Goal: Information Seeking & Learning: Learn about a topic

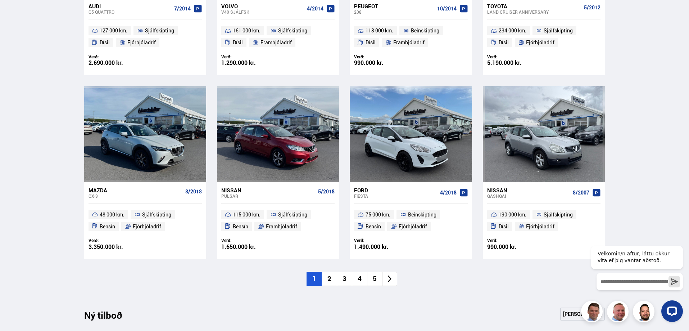
scroll to position [468, 0]
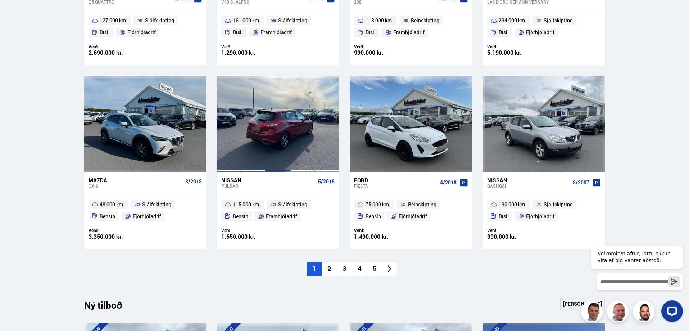
click at [274, 151] on div at bounding box center [277, 124] width 24 height 96
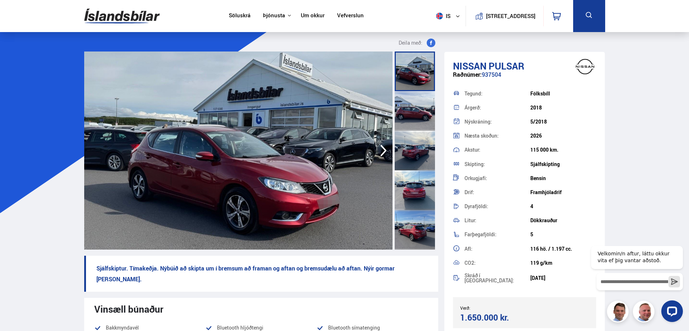
click at [383, 150] on icon "button" at bounding box center [383, 150] width 14 height 17
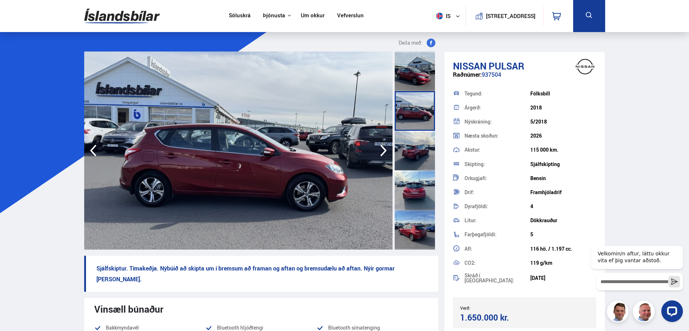
click at [383, 150] on icon "button" at bounding box center [383, 150] width 14 height 17
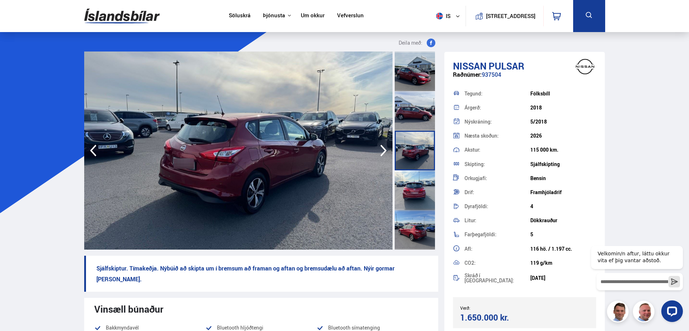
click at [383, 150] on icon "button" at bounding box center [383, 150] width 14 height 17
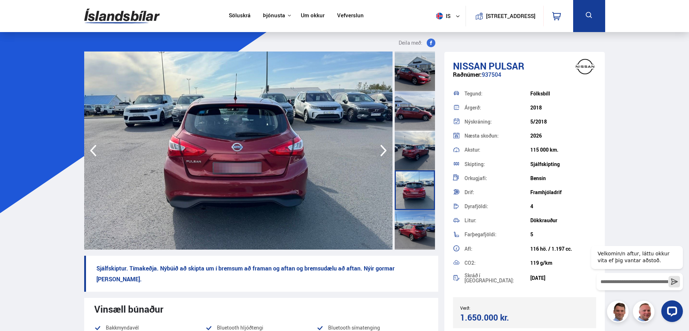
click at [383, 150] on icon "button" at bounding box center [383, 150] width 14 height 17
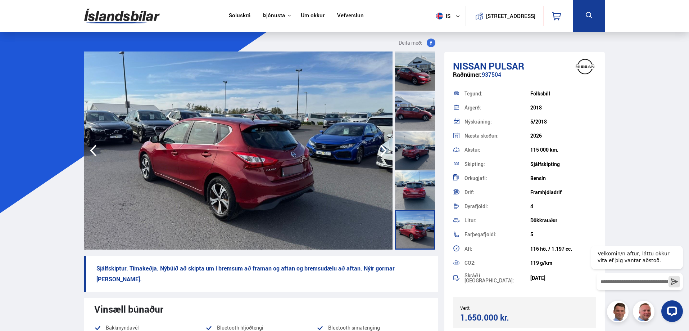
click at [106, 154] on img at bounding box center [238, 150] width 308 height 198
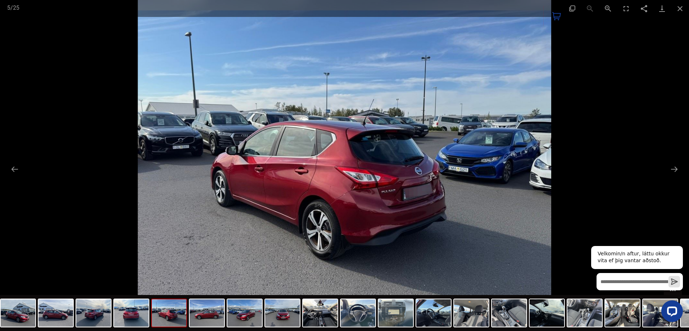
click at [654, 164] on div at bounding box center [344, 165] width 689 height 331
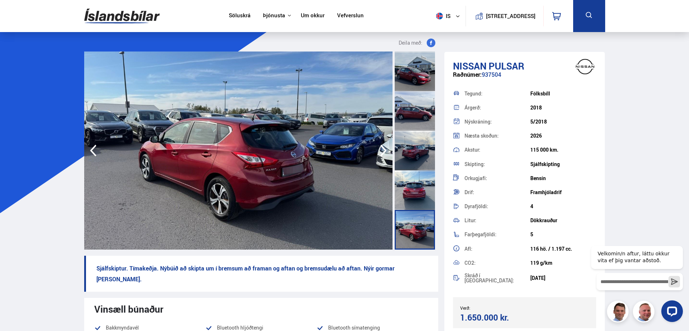
click at [329, 167] on img at bounding box center [238, 150] width 308 height 198
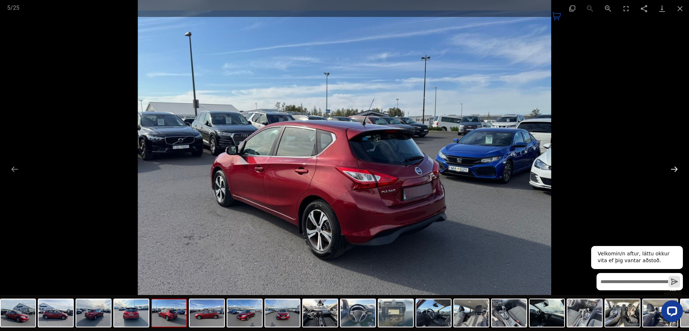
click at [673, 166] on button "Next slide" at bounding box center [673, 169] width 15 height 14
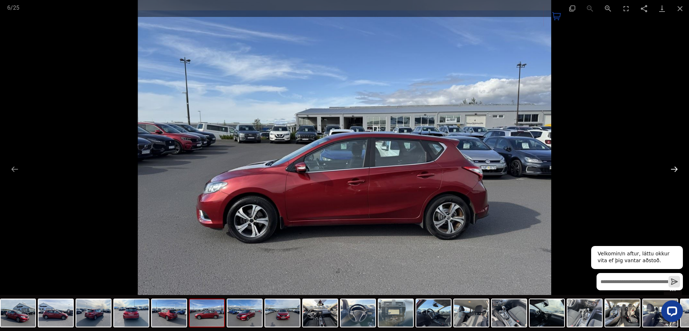
click at [673, 166] on button "Next slide" at bounding box center [673, 169] width 15 height 14
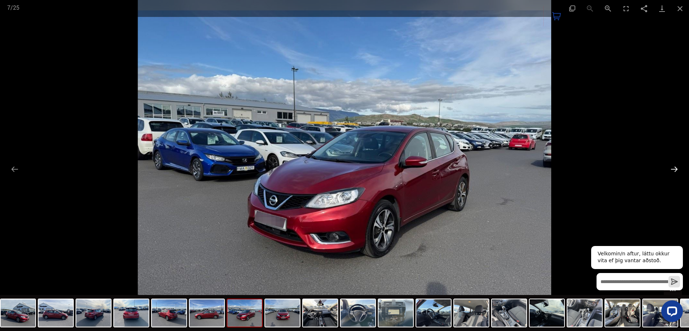
click at [673, 166] on button "Next slide" at bounding box center [673, 169] width 15 height 14
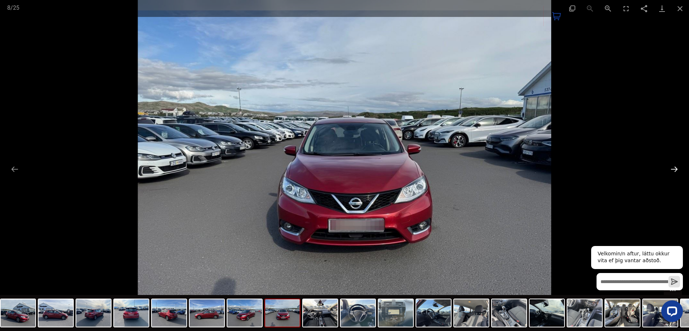
click at [673, 166] on button "Next slide" at bounding box center [673, 169] width 15 height 14
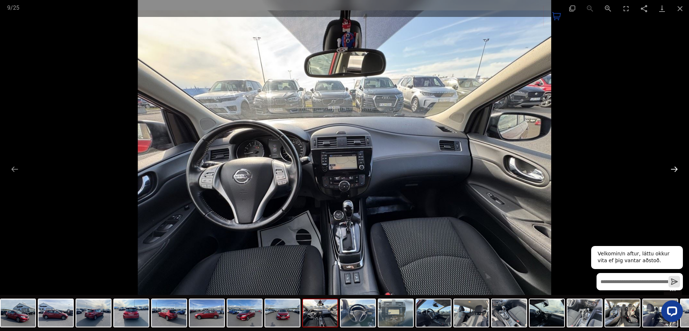
click at [673, 166] on button "Next slide" at bounding box center [673, 169] width 15 height 14
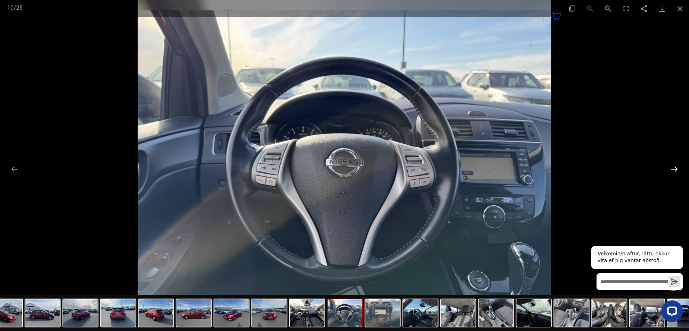
click at [673, 166] on button "Next slide" at bounding box center [673, 169] width 15 height 14
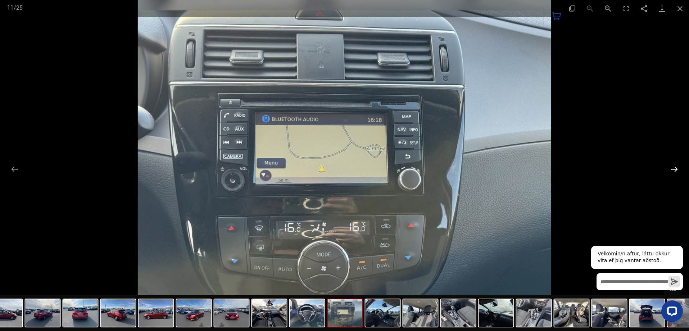
click at [673, 166] on button "Next slide" at bounding box center [673, 169] width 15 height 14
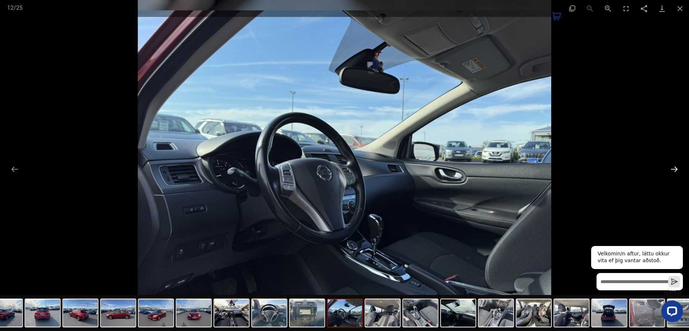
click at [673, 166] on button "Next slide" at bounding box center [673, 169] width 15 height 14
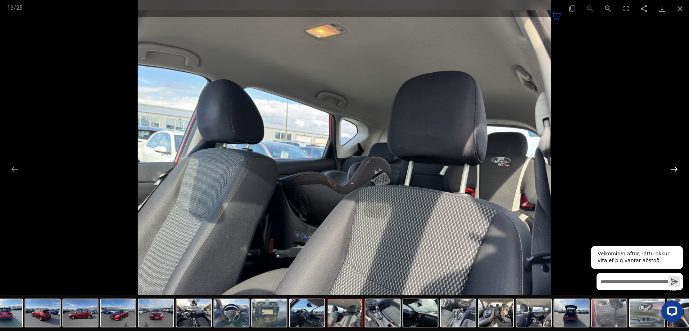
click at [673, 166] on button "Next slide" at bounding box center [673, 169] width 15 height 14
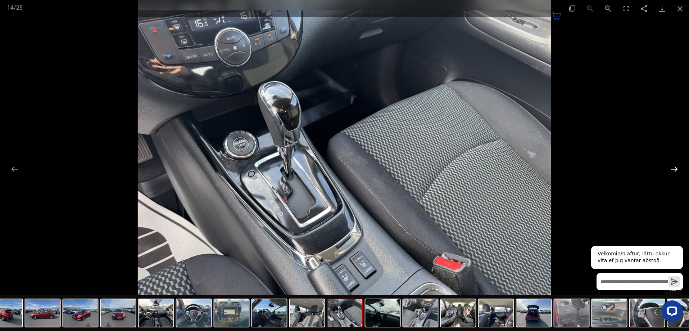
click at [673, 166] on button "Next slide" at bounding box center [673, 169] width 15 height 14
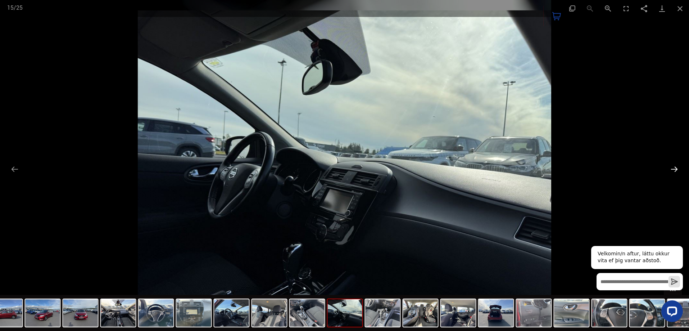
click at [673, 166] on button "Next slide" at bounding box center [673, 169] width 15 height 14
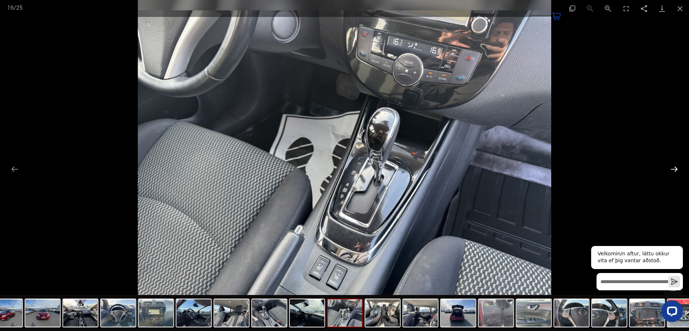
click at [673, 166] on button "Next slide" at bounding box center [673, 169] width 15 height 14
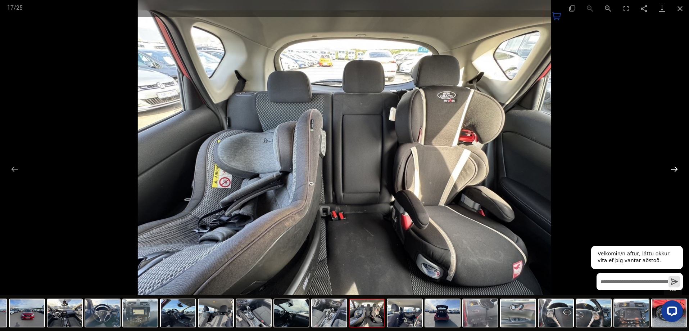
click at [673, 166] on button "Next slide" at bounding box center [673, 169] width 15 height 14
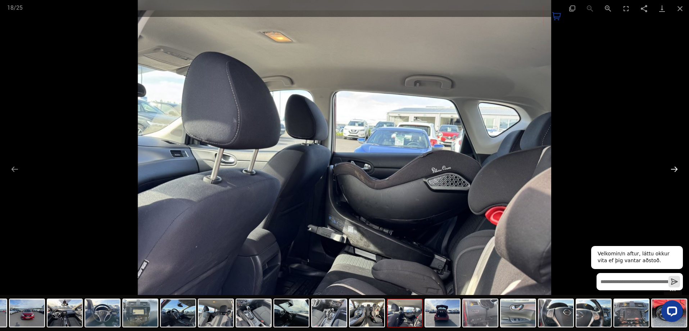
click at [673, 166] on button "Next slide" at bounding box center [673, 169] width 15 height 14
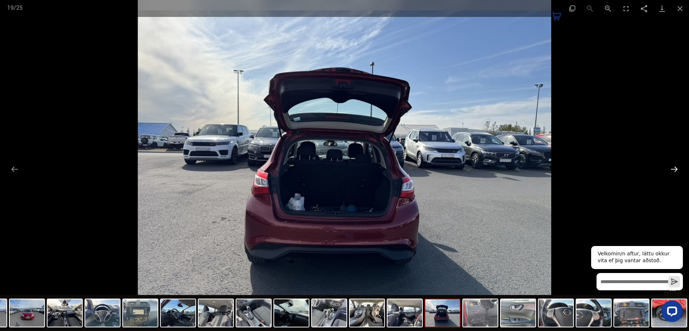
click at [673, 166] on button "Next slide" at bounding box center [673, 169] width 15 height 14
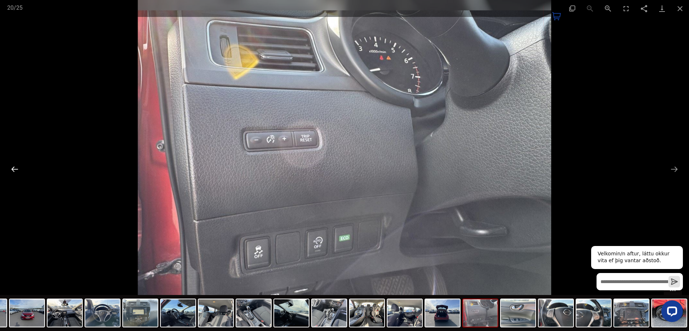
click at [14, 170] on button "Previous slide" at bounding box center [14, 169] width 15 height 14
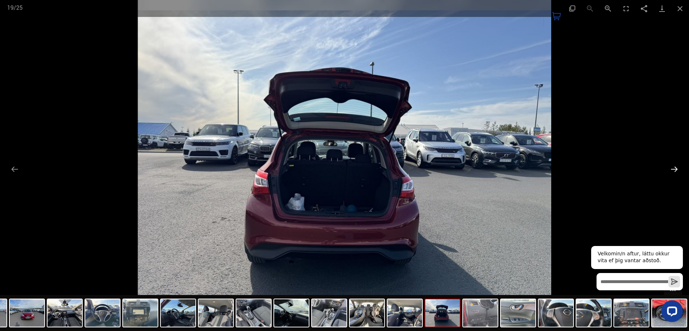
click at [677, 168] on button "Next slide" at bounding box center [673, 169] width 15 height 14
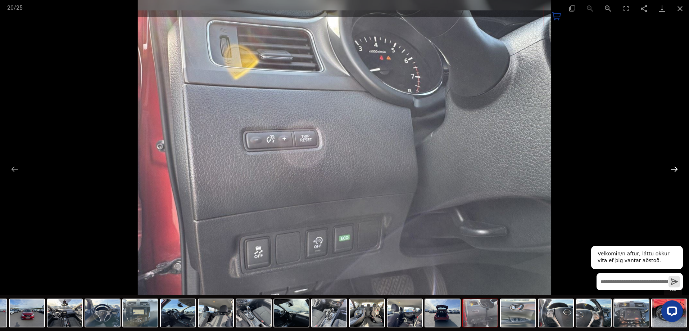
click at [677, 168] on button "Next slide" at bounding box center [673, 169] width 15 height 14
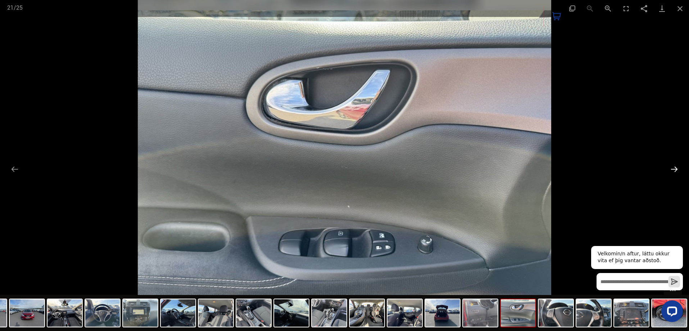
click at [677, 168] on button "Next slide" at bounding box center [673, 169] width 15 height 14
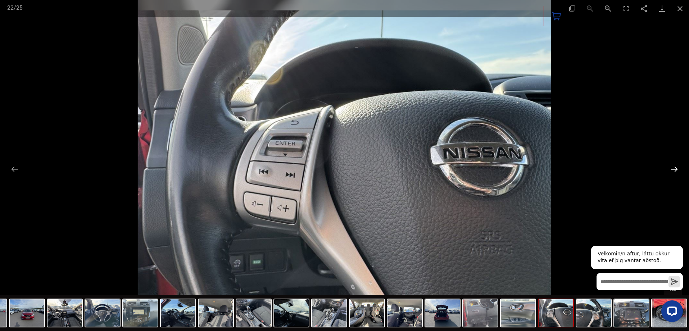
click at [677, 168] on button "Next slide" at bounding box center [673, 169] width 15 height 14
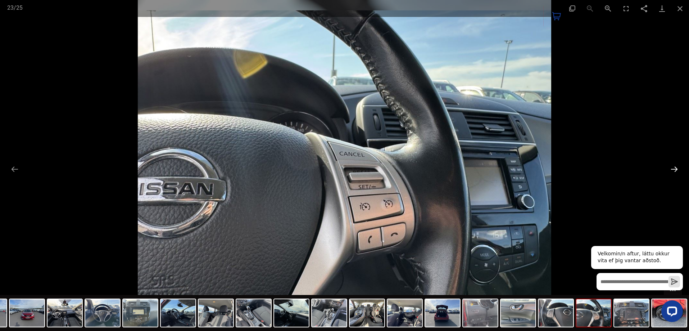
click at [677, 168] on button "Next slide" at bounding box center [673, 169] width 15 height 14
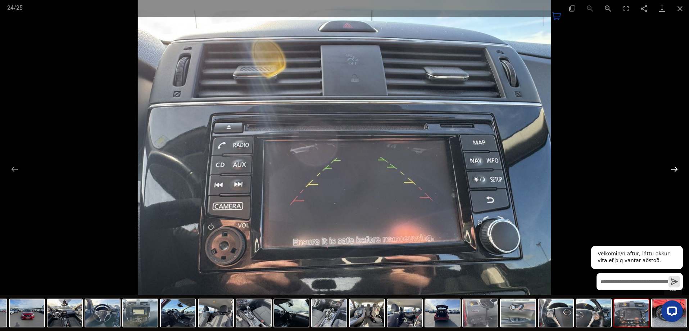
click at [677, 168] on button "Next slide" at bounding box center [673, 169] width 15 height 14
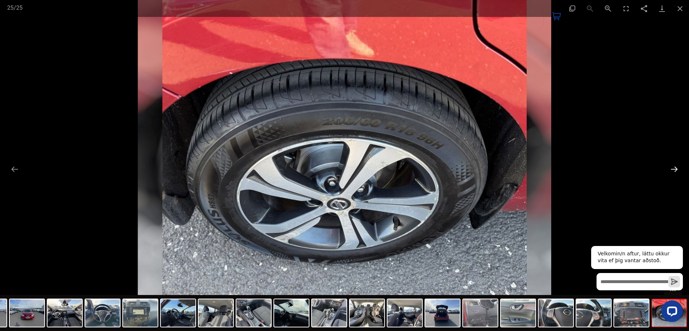
click at [677, 168] on button "Next slide" at bounding box center [673, 169] width 15 height 14
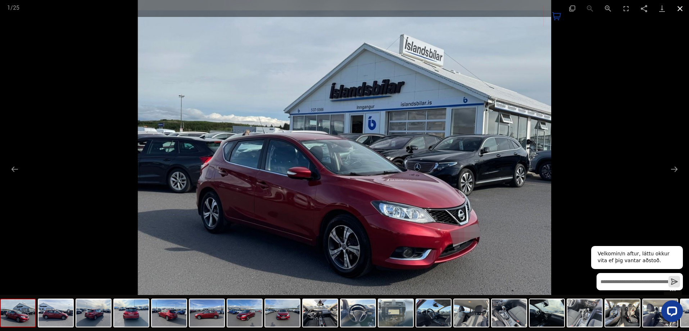
click at [678, 8] on button "Close gallery" at bounding box center [680, 8] width 18 height 17
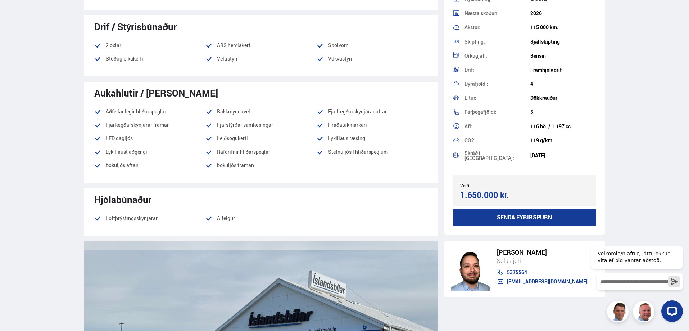
scroll to position [575, 0]
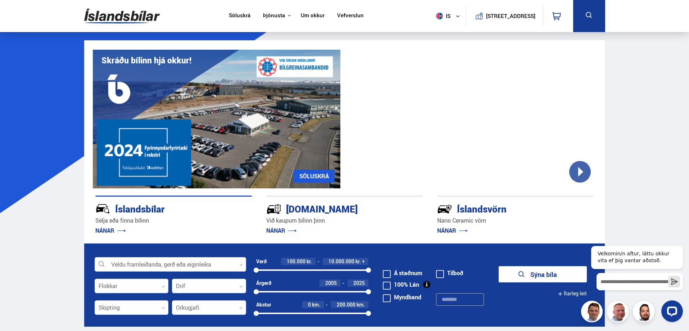
click at [311, 15] on link "Um okkur" at bounding box center [313, 16] width 24 height 8
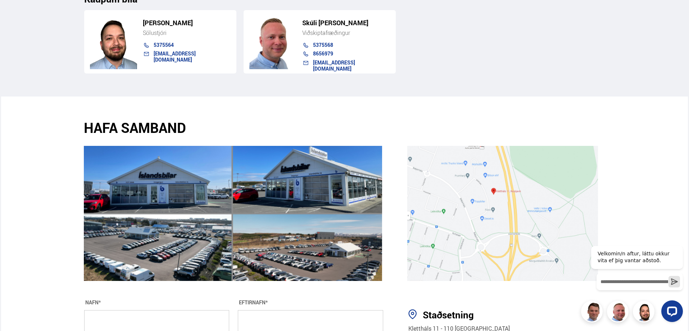
scroll to position [1079, 0]
